Goal: Task Accomplishment & Management: Manage account settings

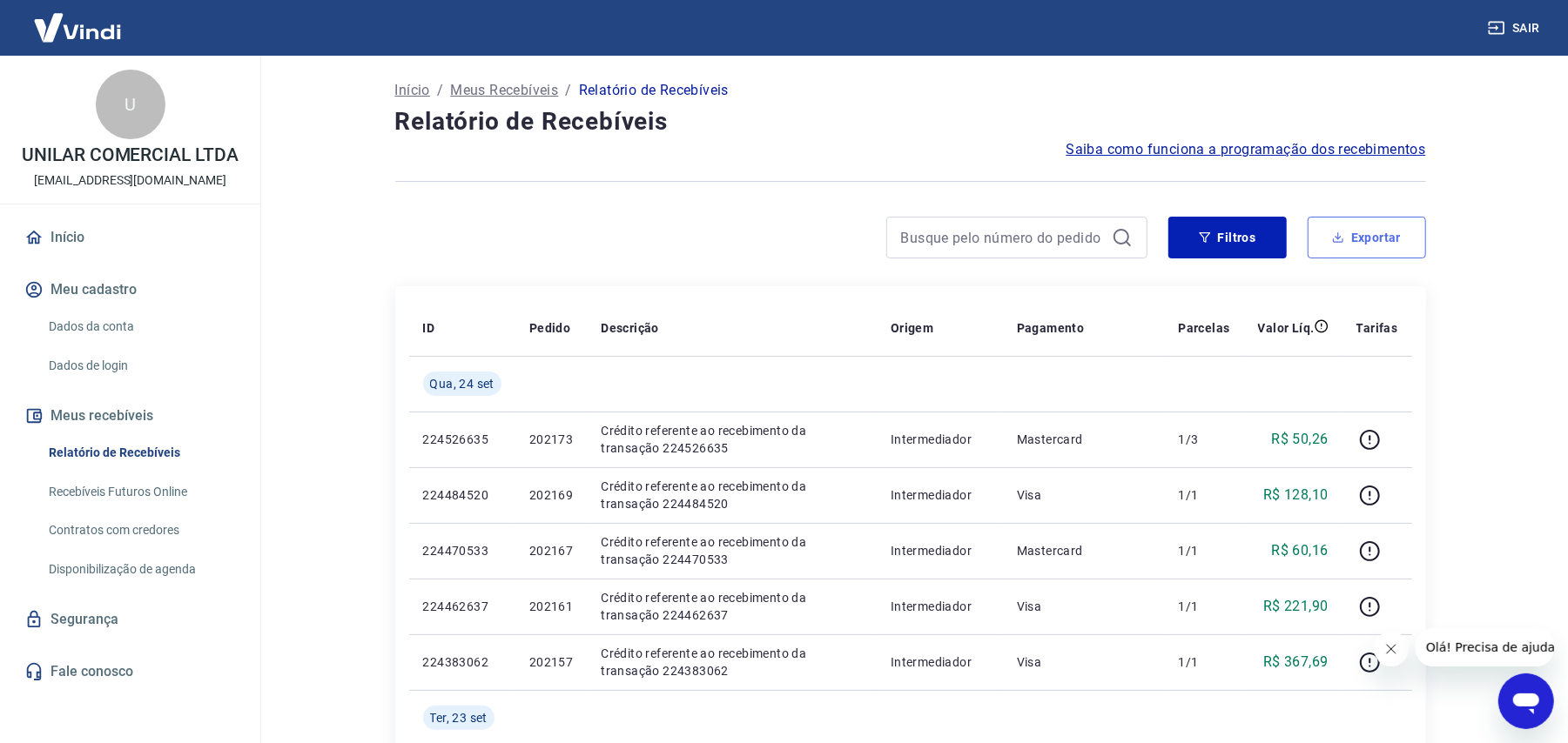
click at [1342, 252] on button "Exportar" at bounding box center [1367, 237] width 118 height 41
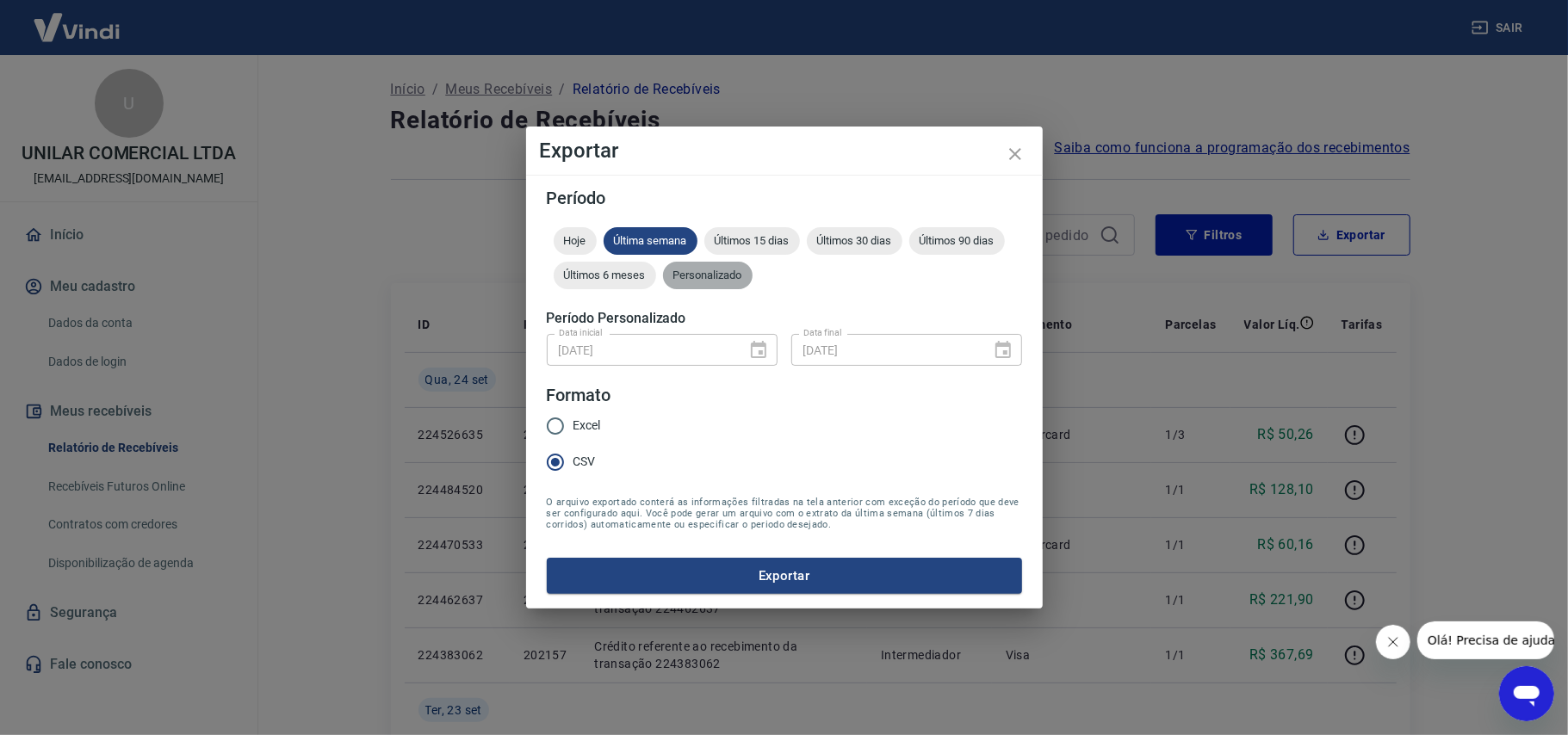
click at [718, 279] on span "Personalizado" at bounding box center [707, 274] width 90 height 13
click at [760, 349] on icon "Choose date, selected date is 17 de set de 2025" at bounding box center [759, 350] width 21 height 21
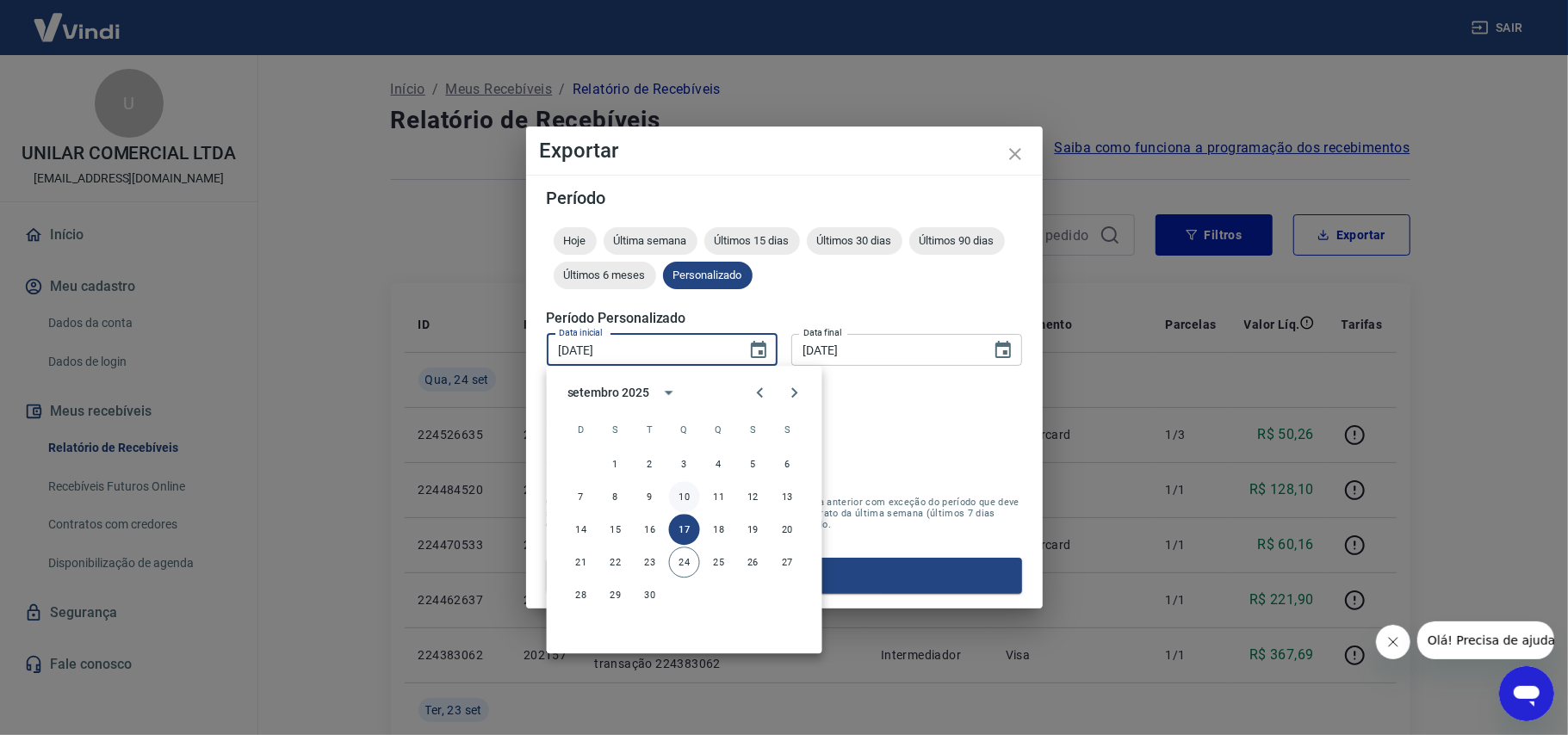
click at [693, 494] on button "10" at bounding box center [685, 497] width 31 height 31
type input "[DATE]"
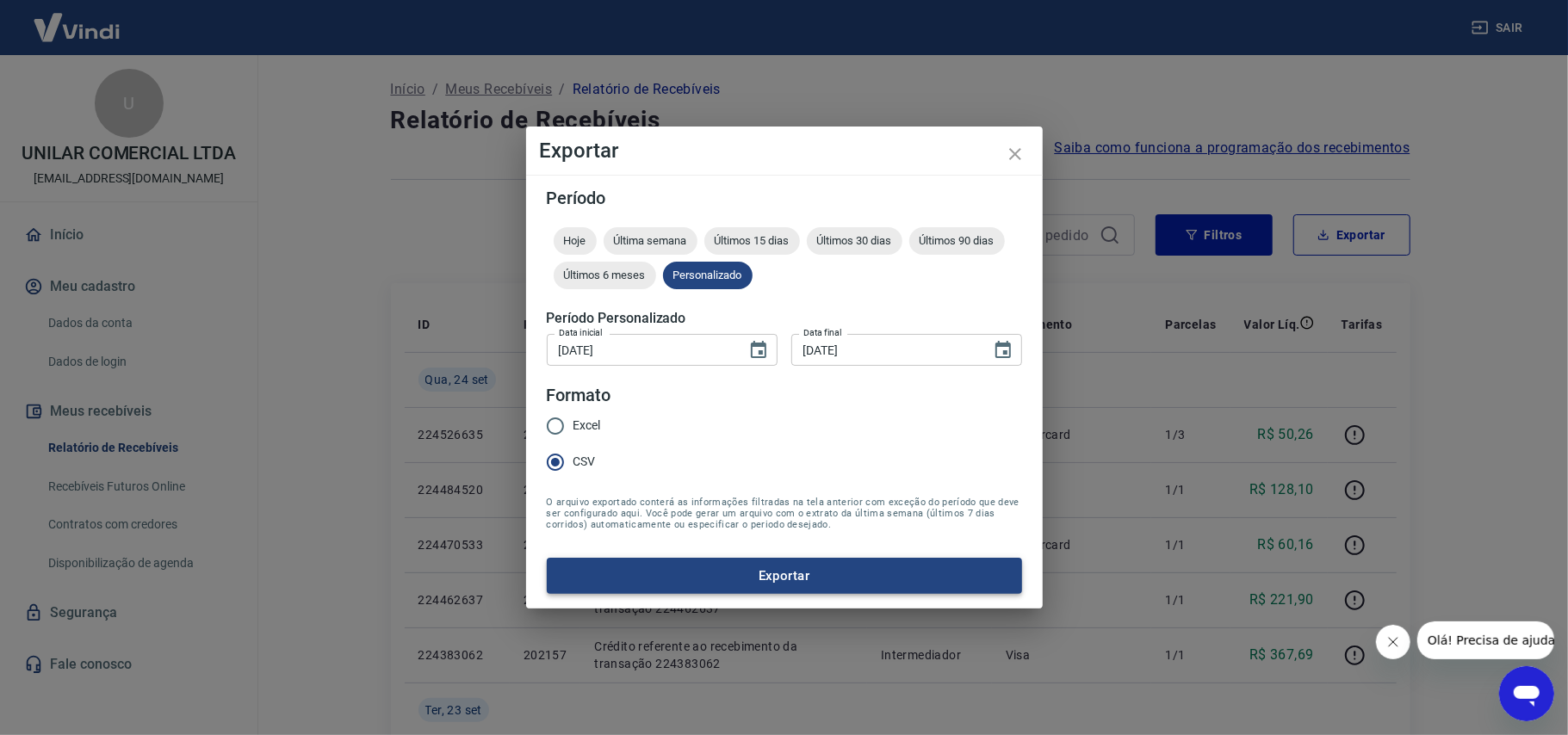
click at [897, 575] on button "Exportar" at bounding box center [785, 576] width 476 height 37
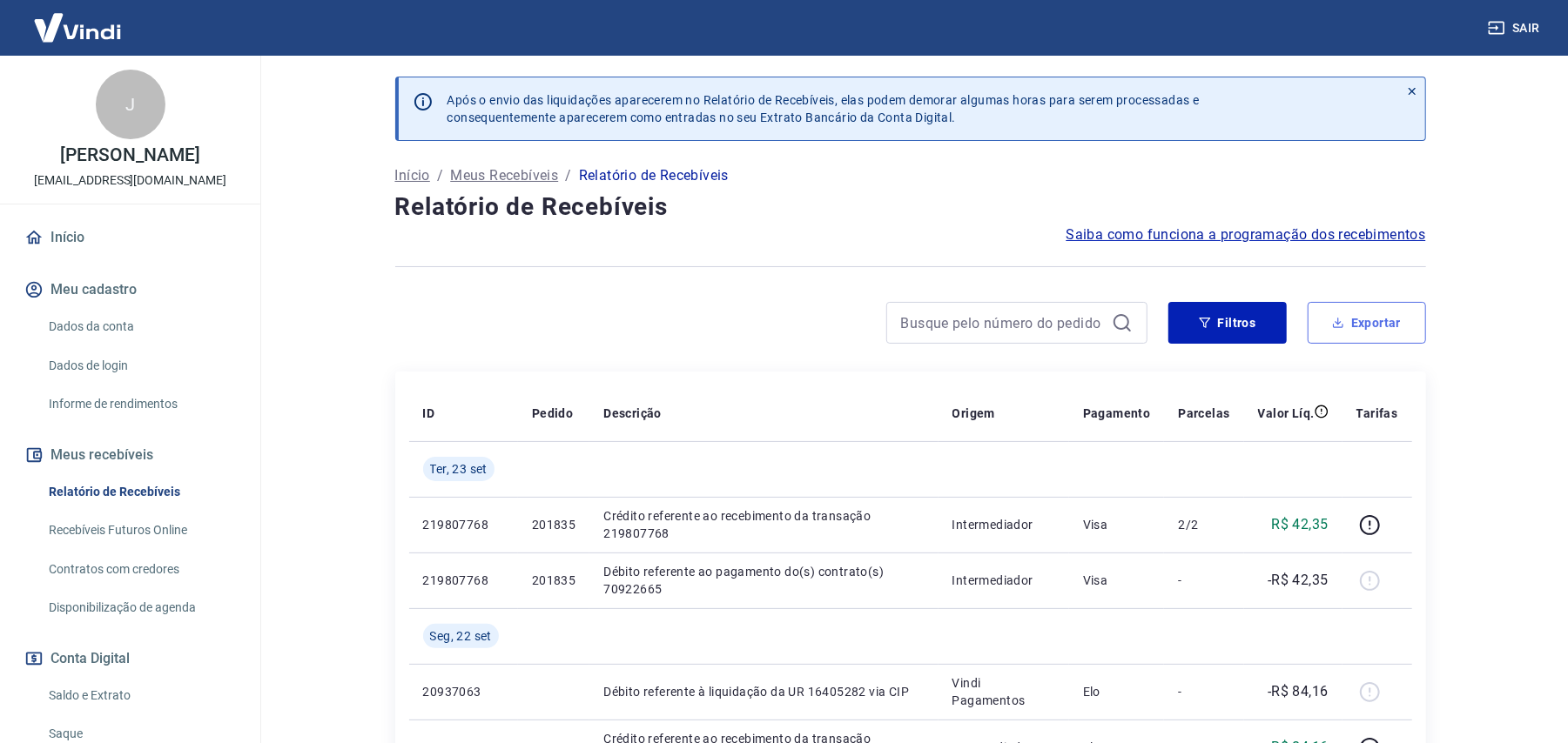
click at [1387, 327] on button "Exportar" at bounding box center [1367, 322] width 118 height 41
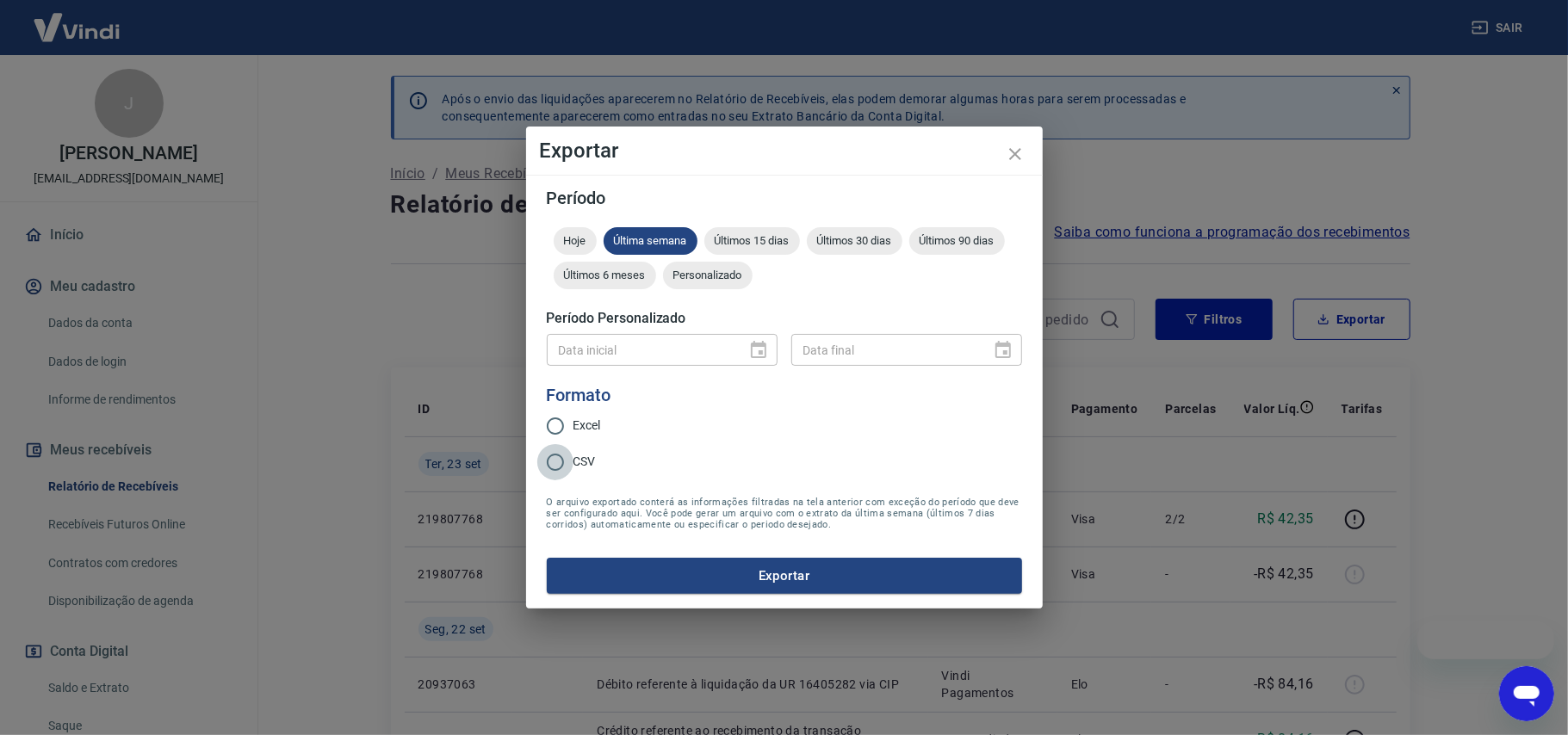
click at [551, 456] on input "CSV" at bounding box center [556, 462] width 37 height 37
radio input "true"
click at [724, 266] on div "Personalizado" at bounding box center [707, 275] width 90 height 28
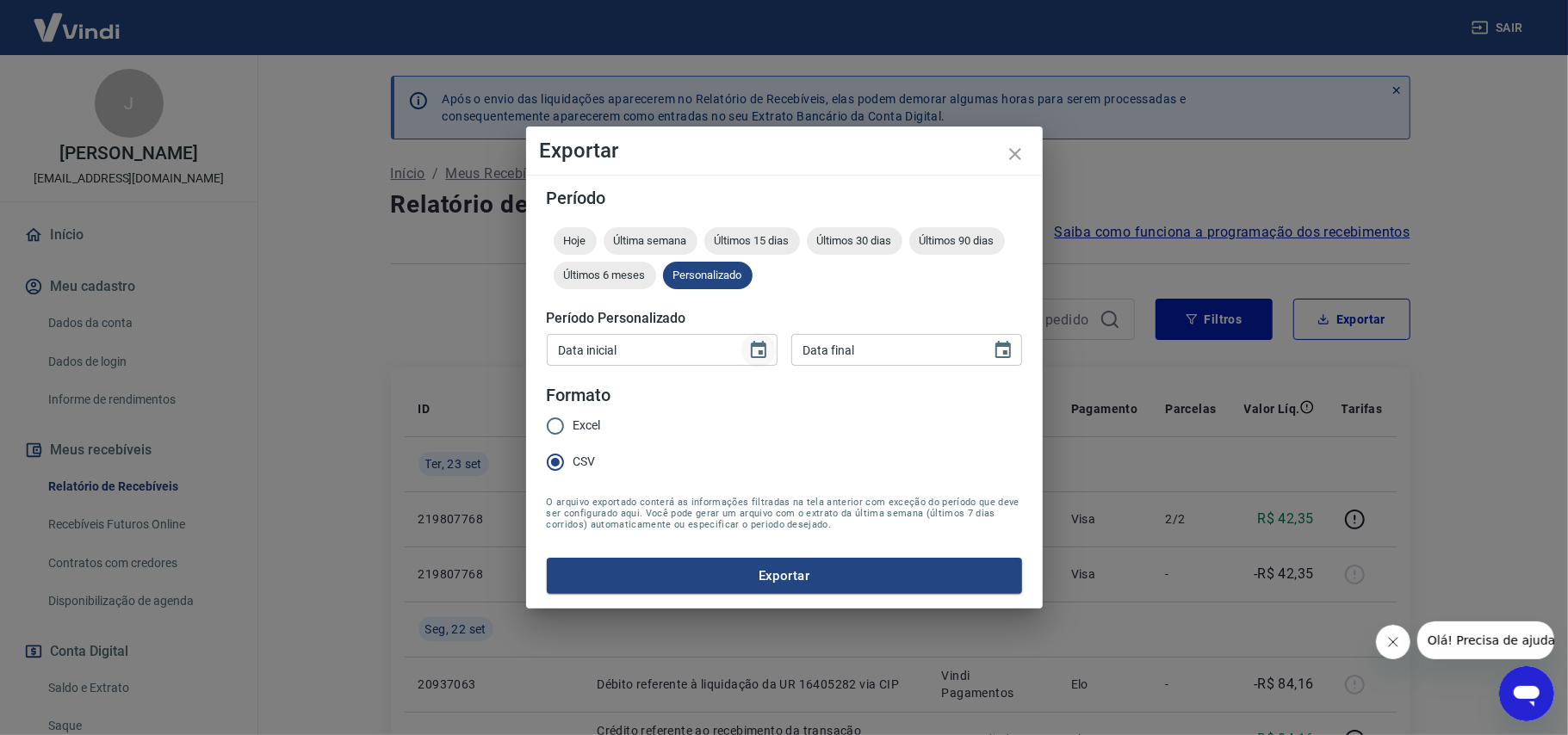
click at [759, 358] on icon "Choose date" at bounding box center [759, 350] width 21 height 21
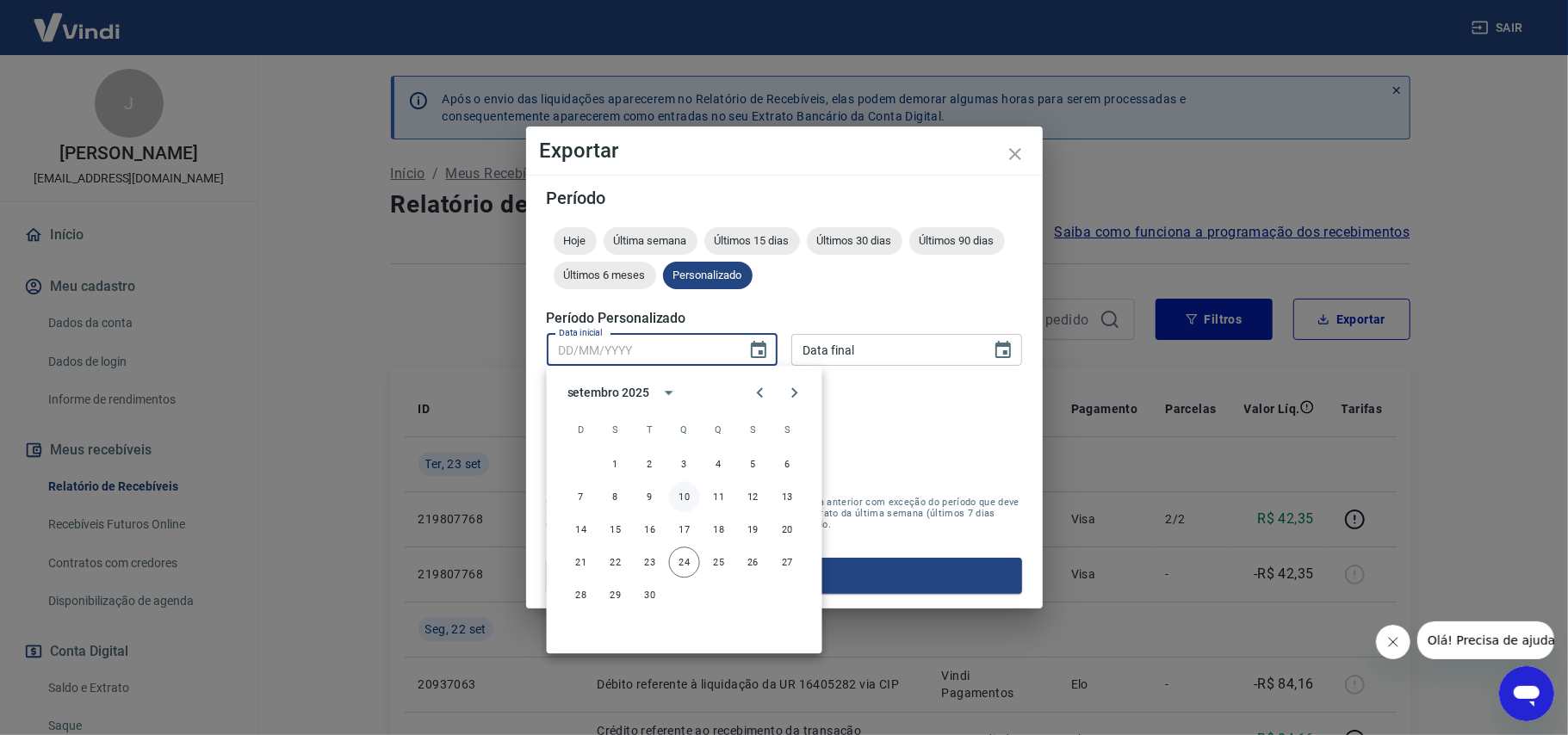
click at [691, 494] on button "10" at bounding box center [685, 497] width 31 height 31
type input "[DATE]"
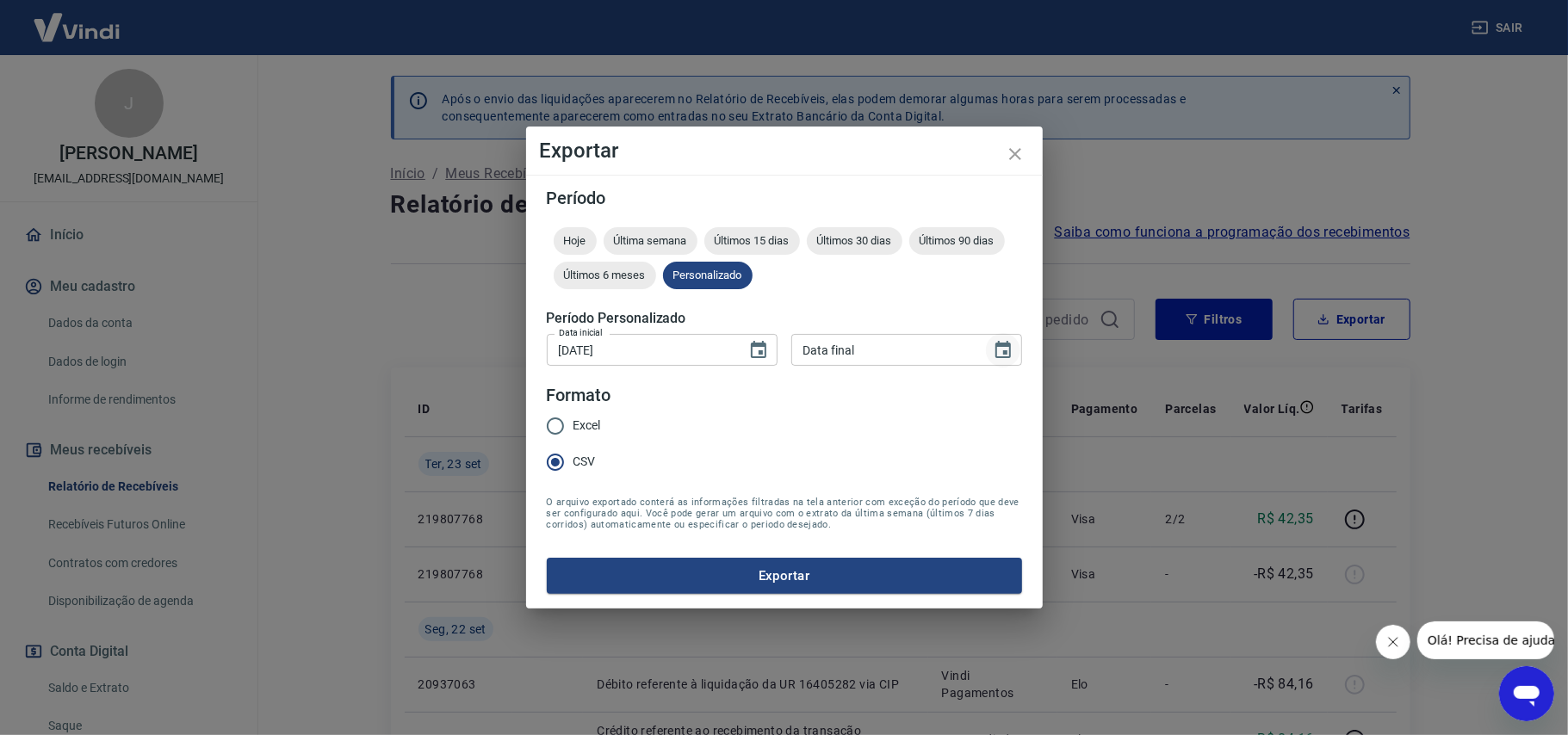
click at [1003, 352] on icon "Choose date" at bounding box center [1004, 349] width 16 height 17
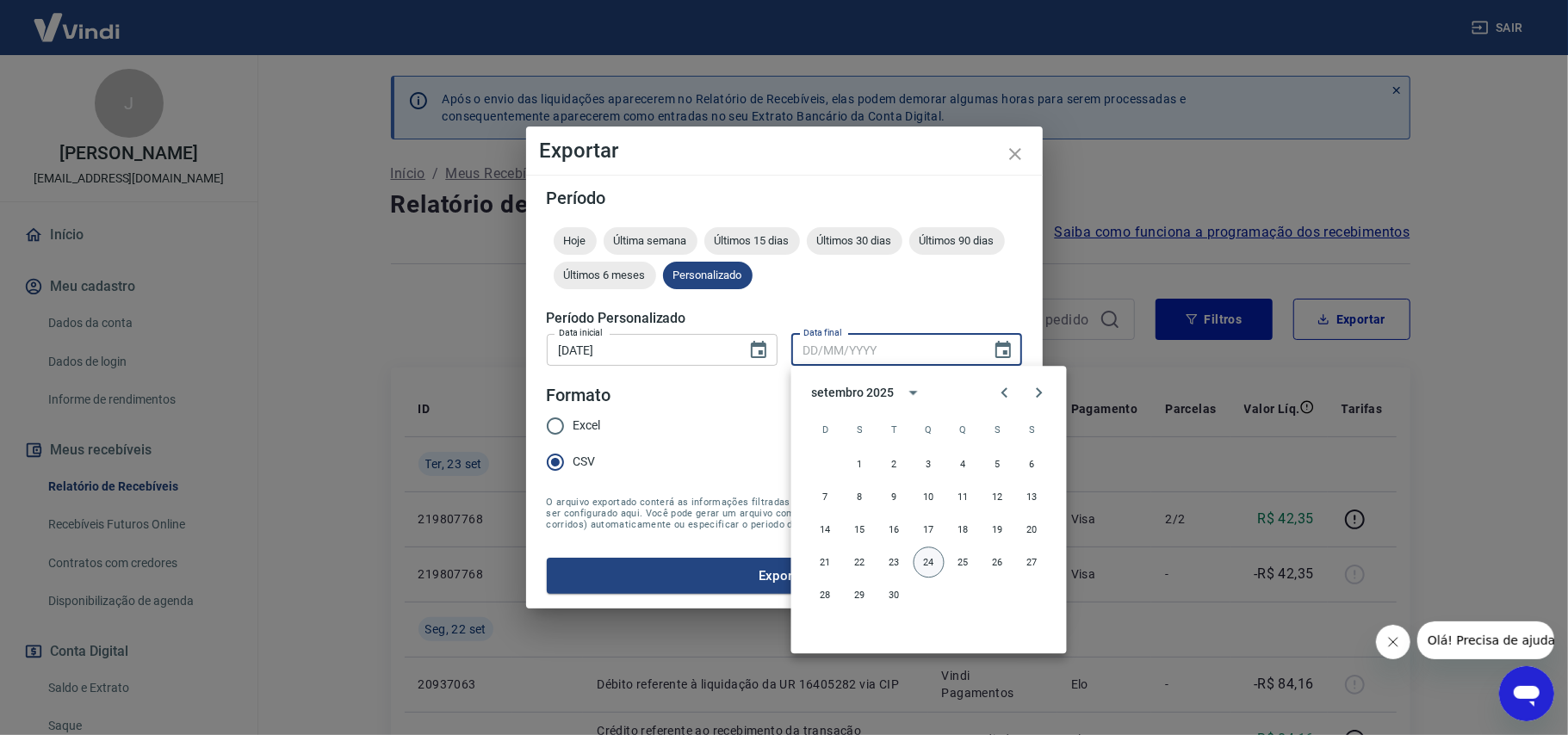
click at [925, 558] on button "24" at bounding box center [929, 563] width 31 height 31
type input "[DATE]"
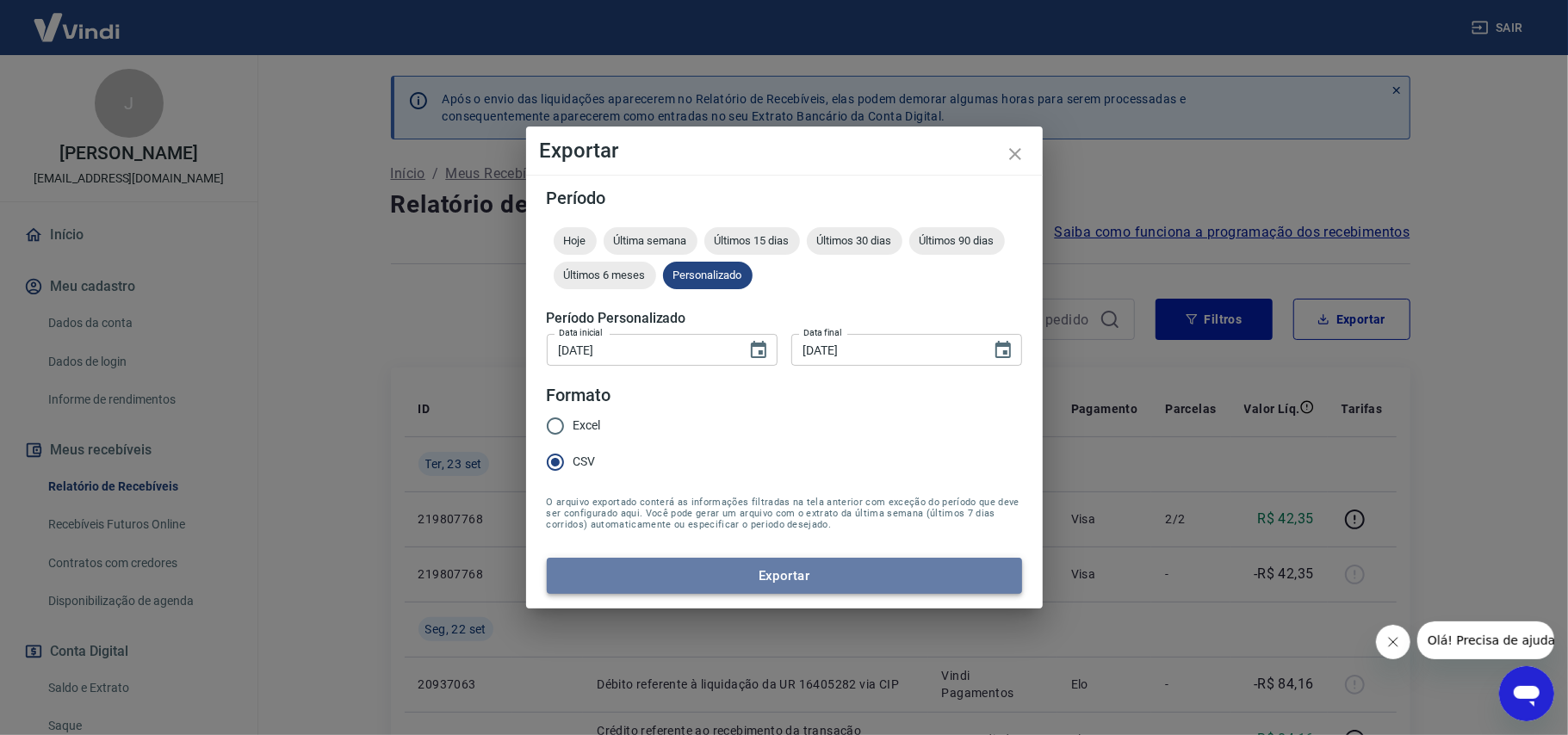
click at [780, 568] on button "Exportar" at bounding box center [785, 576] width 476 height 37
